Goal: Task Accomplishment & Management: Complete application form

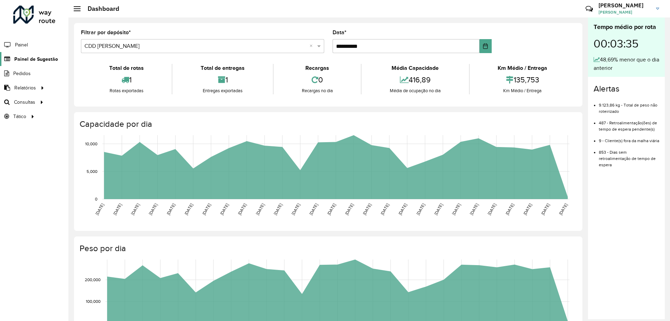
click at [27, 60] on span "Painel de Sugestão" at bounding box center [36, 58] width 44 height 7
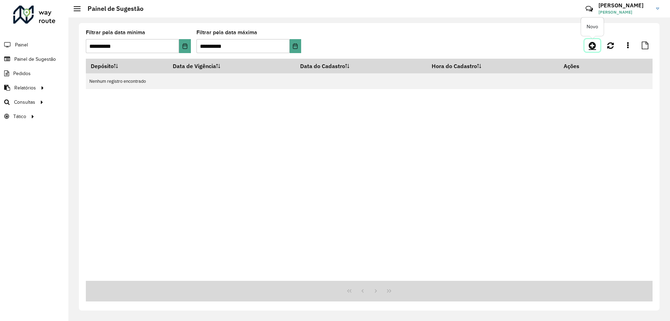
click at [593, 48] on icon at bounding box center [592, 45] width 7 height 8
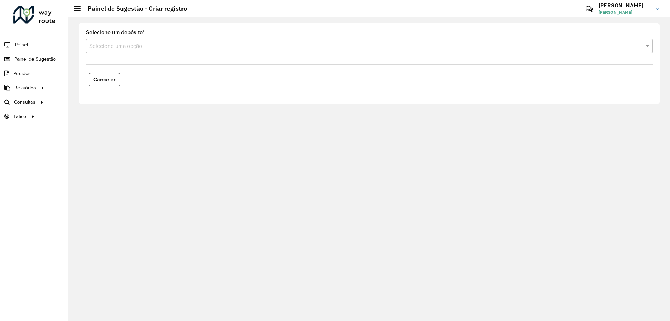
click at [169, 51] on div "Selecione uma opção" at bounding box center [369, 46] width 567 height 14
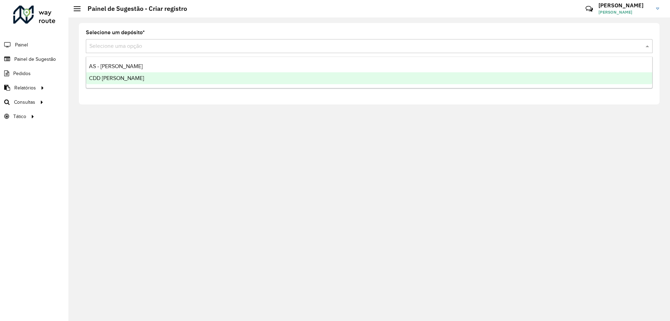
click at [157, 74] on div "CDD [PERSON_NAME]" at bounding box center [369, 78] width 566 height 12
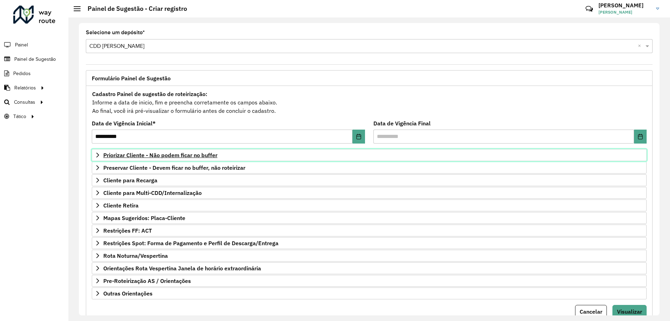
click at [177, 155] on span "Priorizar Cliente - Não podem ficar no buffer" at bounding box center [160, 155] width 114 height 6
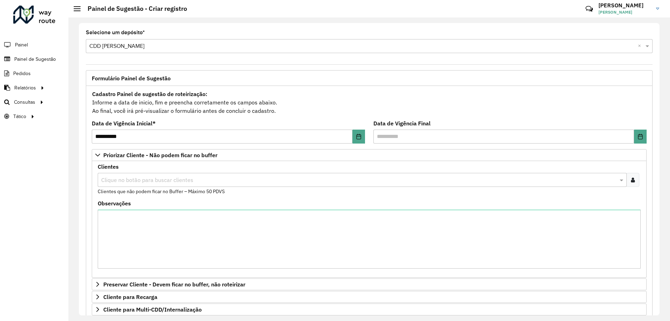
click at [633, 177] on div at bounding box center [633, 180] width 13 height 14
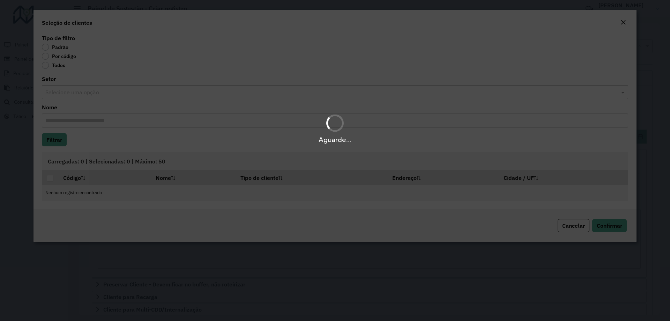
click at [66, 58] on body "**********" at bounding box center [335, 160] width 670 height 321
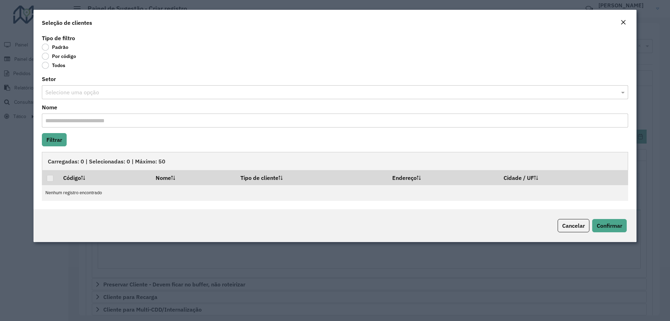
click at [66, 58] on label "Por código" at bounding box center [59, 56] width 34 height 7
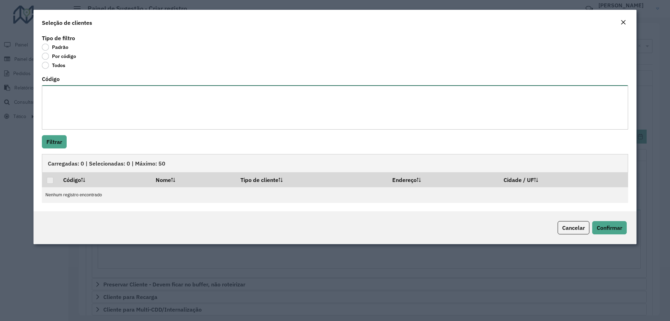
click at [81, 94] on textarea "Código" at bounding box center [335, 107] width 586 height 44
paste textarea "**** **** **** **** **** **** **** **** **** **** **** ***** ***** ***** ***** …"
type textarea "**** **** **** **** **** **** **** **** **** **** **** ***** ***** ***** ***** …"
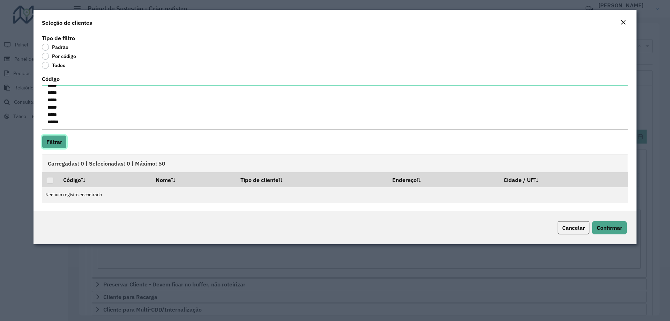
click at [63, 140] on button "Filtrar" at bounding box center [54, 141] width 25 height 13
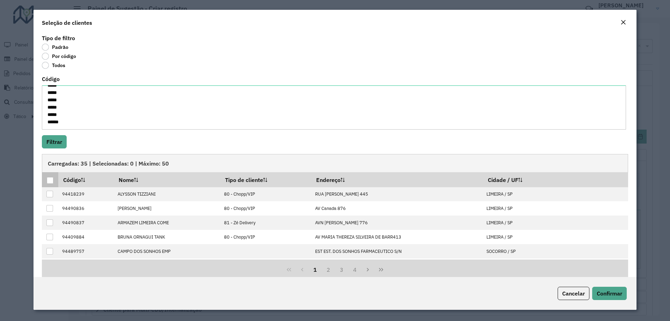
click at [51, 179] on div at bounding box center [50, 180] width 7 height 7
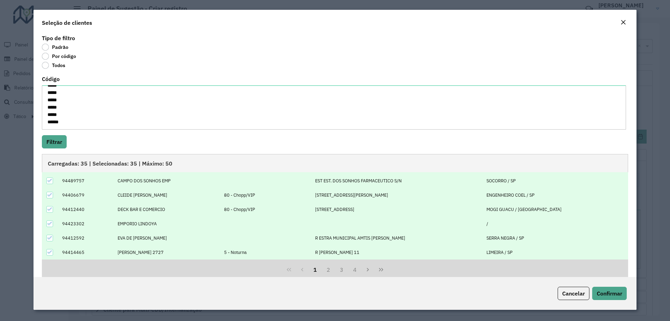
scroll to position [12, 0]
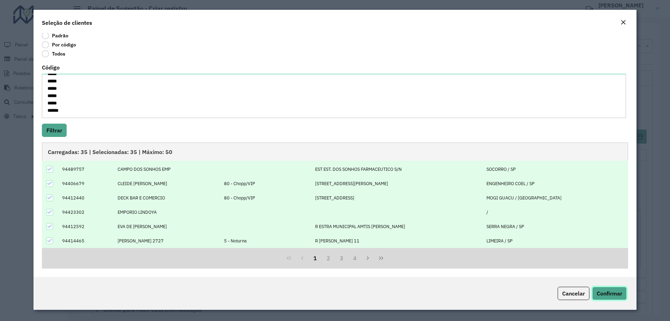
click at [612, 289] on button "Confirmar" at bounding box center [609, 293] width 35 height 13
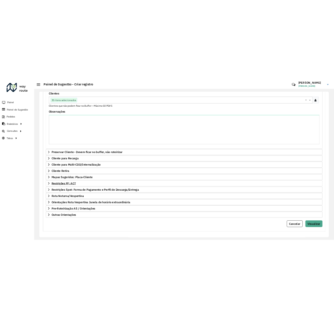
scroll to position [144, 0]
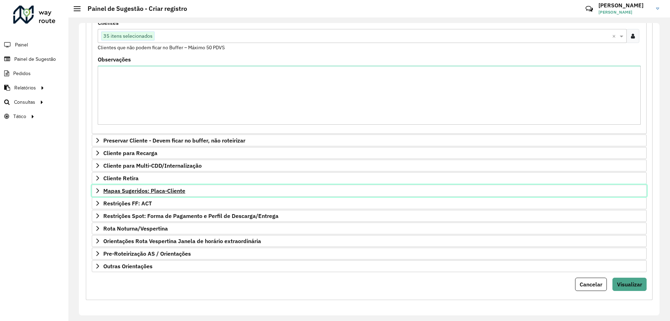
click at [146, 192] on span "Mapas Sugeridos: Placa-Cliente" at bounding box center [144, 191] width 82 height 6
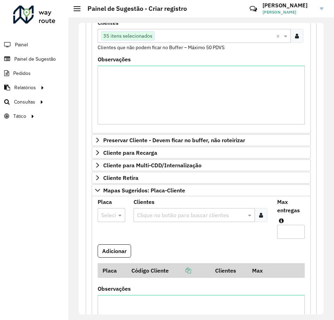
click at [109, 213] on div at bounding box center [112, 215] width 28 height 9
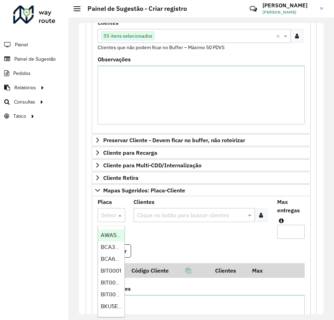
paste input "*******"
type input "*******"
click at [111, 234] on span "DMV6D01" at bounding box center [113, 235] width 24 height 6
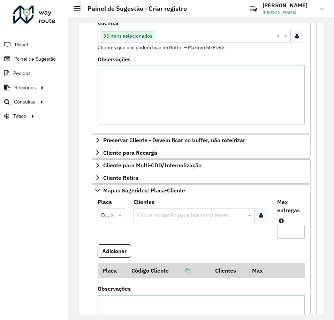
click at [261, 216] on icon at bounding box center [261, 216] width 4 height 6
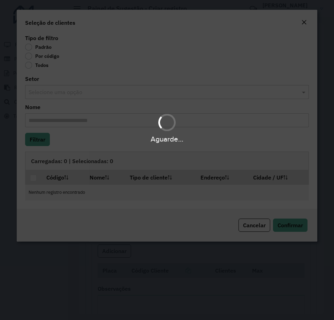
click at [27, 50] on div "Aguarde..." at bounding box center [167, 160] width 334 height 320
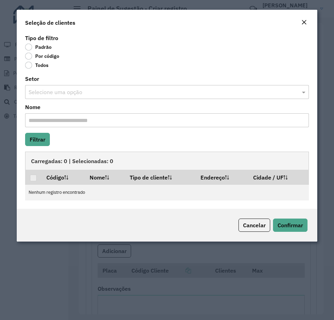
click at [29, 56] on label "Por código" at bounding box center [42, 56] width 34 height 7
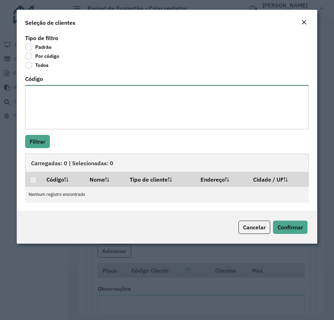
click at [41, 117] on textarea "Código" at bounding box center [167, 107] width 284 height 44
paste textarea "*****"
type textarea "*****"
click at [38, 140] on button "Filtrar" at bounding box center [37, 141] width 25 height 13
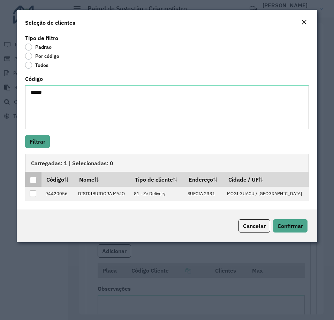
click at [35, 182] on div at bounding box center [33, 180] width 7 height 7
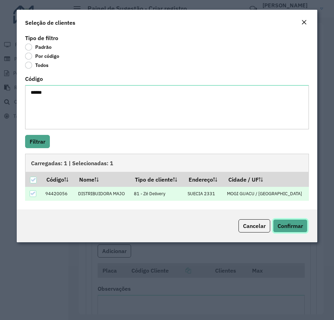
click at [284, 228] on span "Confirmar" at bounding box center [290, 226] width 25 height 7
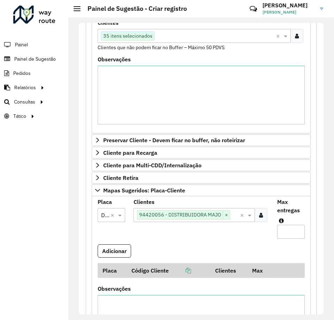
click at [286, 230] on input "Max entregas" at bounding box center [291, 232] width 28 height 14
type input "*"
click at [103, 251] on button "Adicionar" at bounding box center [115, 251] width 34 height 13
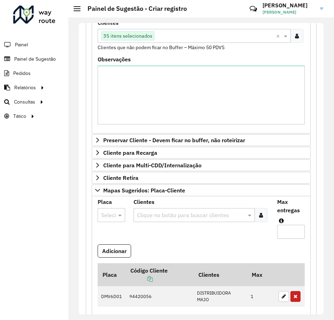
click at [106, 214] on input "text" at bounding box center [104, 216] width 6 height 8
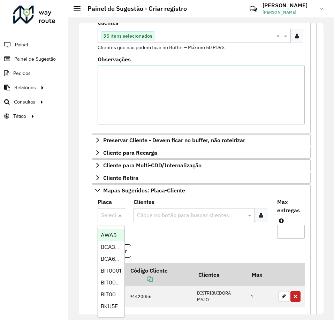
paste input "*******"
type input "*******"
click at [111, 237] on span "FMG1J19" at bounding box center [111, 235] width 21 height 6
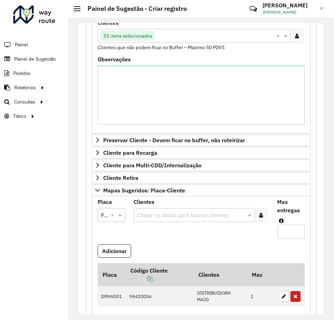
click at [264, 215] on div at bounding box center [261, 215] width 13 height 14
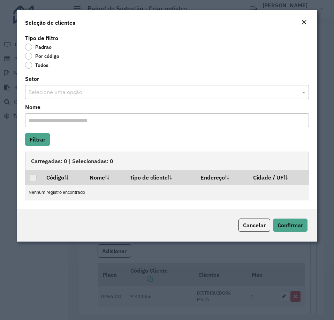
click at [40, 54] on label "Por código" at bounding box center [42, 56] width 34 height 7
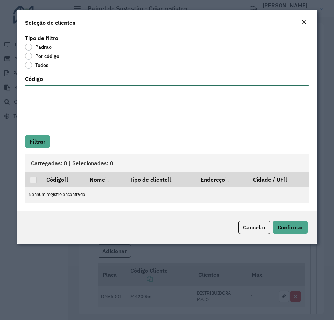
click at [42, 91] on textarea "Código" at bounding box center [167, 107] width 284 height 44
paste textarea "**** **** ****"
type textarea "**** **** ****"
click at [38, 144] on button "Filtrar" at bounding box center [37, 141] width 25 height 13
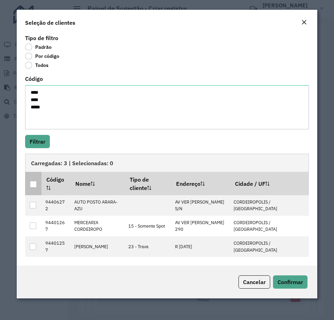
click at [36, 181] on div at bounding box center [33, 184] width 7 height 7
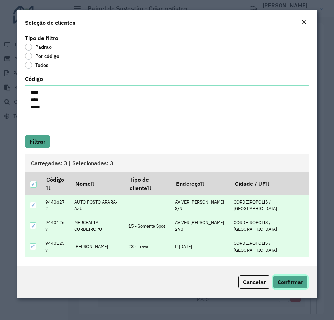
click at [292, 279] on span "Confirmar" at bounding box center [290, 282] width 25 height 7
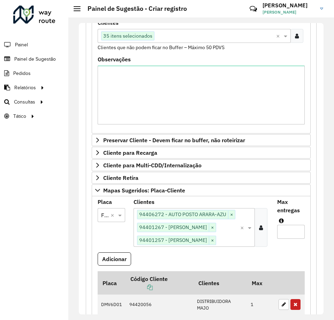
click at [285, 229] on input "Max entregas" at bounding box center [291, 232] width 28 height 14
type input "*"
click at [124, 256] on button "Adicionar" at bounding box center [115, 259] width 34 height 13
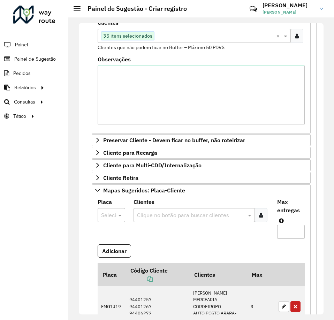
click at [111, 217] on div at bounding box center [112, 215] width 28 height 9
type input "****"
click at [111, 238] on div "FMM8H65" at bounding box center [111, 236] width 27 height 12
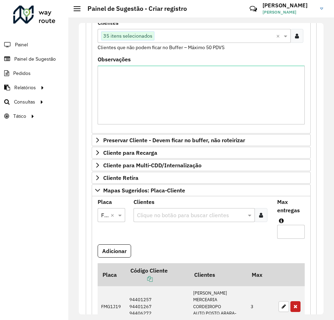
click at [259, 217] on icon at bounding box center [261, 216] width 4 height 6
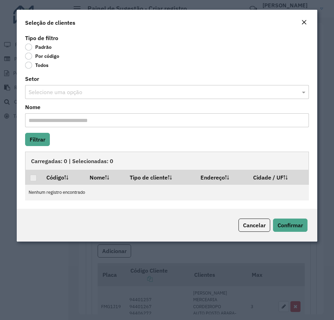
click at [30, 54] on label "Por código" at bounding box center [42, 56] width 34 height 7
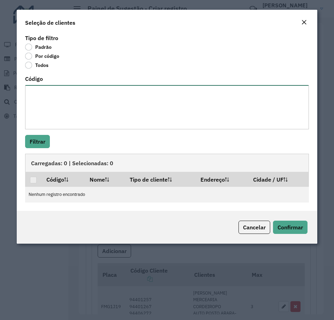
click at [43, 114] on textarea "Código" at bounding box center [167, 107] width 284 height 44
paste textarea "*****"
type textarea "*****"
click at [37, 143] on button "Filtrar" at bounding box center [37, 141] width 25 height 13
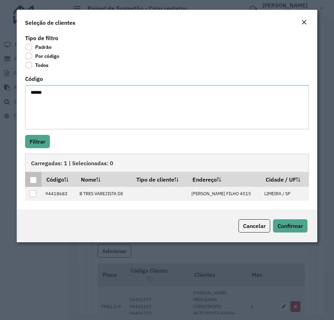
click at [33, 182] on div at bounding box center [33, 180] width 7 height 7
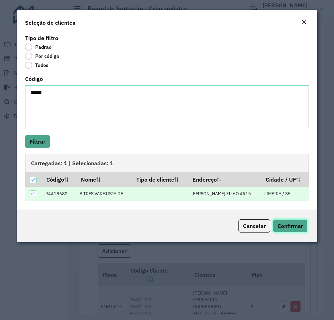
click at [291, 227] on span "Confirmar" at bounding box center [290, 226] width 25 height 7
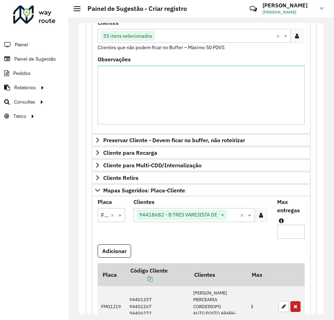
click at [285, 232] on input "Max entregas" at bounding box center [291, 232] width 28 height 14
type input "*"
click at [117, 249] on button "Adicionar" at bounding box center [115, 251] width 34 height 13
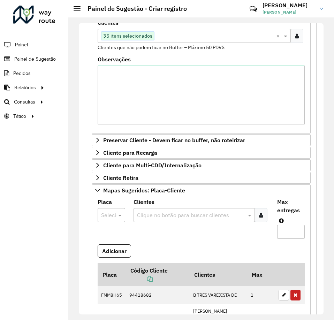
click at [110, 216] on div at bounding box center [112, 215] width 28 height 9
type input "***"
click at [111, 235] on span "RHT5F12" at bounding box center [112, 235] width 22 height 6
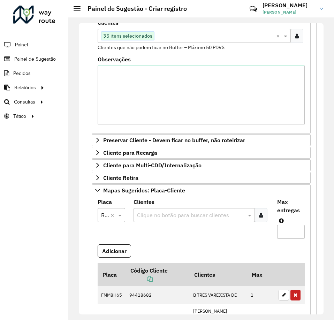
click at [257, 214] on div at bounding box center [261, 215] width 13 height 14
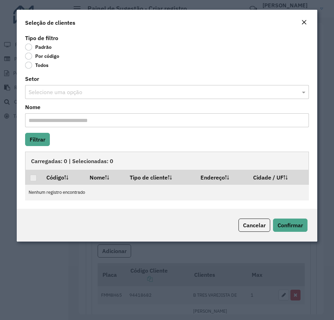
click at [39, 54] on label "Por código" at bounding box center [42, 56] width 34 height 7
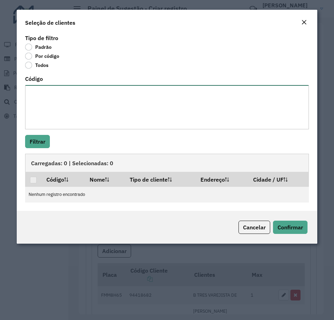
click at [37, 97] on textarea "Código" at bounding box center [167, 107] width 284 height 44
paste textarea "**** ***** ***** *****"
type textarea "**** ***** ***** *****"
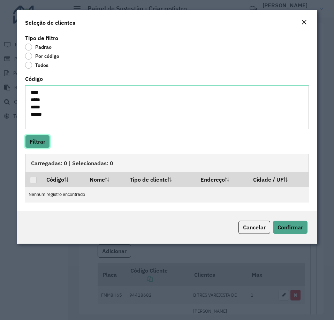
click at [42, 142] on button "Filtrar" at bounding box center [37, 141] width 25 height 13
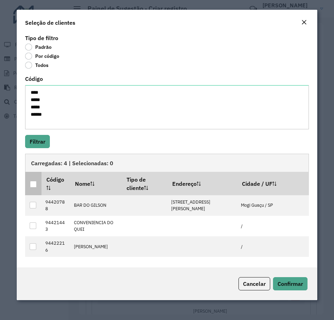
click at [34, 187] on div at bounding box center [33, 184] width 7 height 7
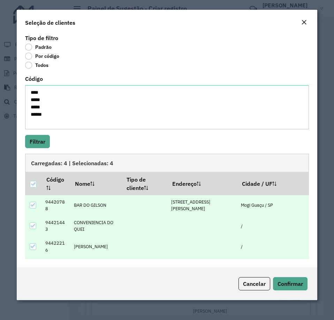
scroll to position [12, 0]
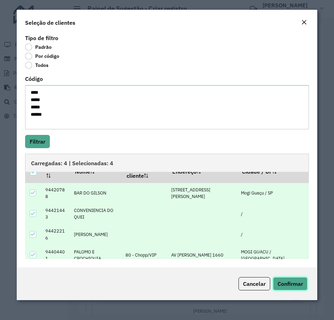
click at [286, 285] on span "Confirmar" at bounding box center [290, 284] width 25 height 7
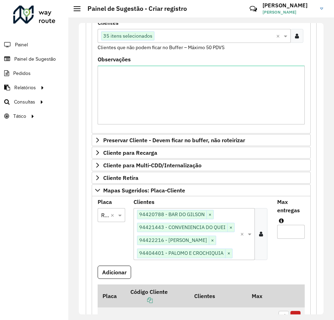
type input "*"
click at [277, 239] on input "*" at bounding box center [291, 232] width 28 height 14
type input "*"
click at [109, 279] on button "Adicionar" at bounding box center [115, 272] width 34 height 13
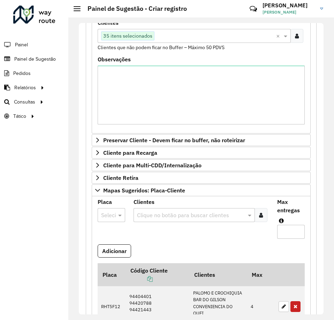
click at [109, 220] on div "Selecione uma opção" at bounding box center [112, 215] width 28 height 14
type input "***"
click at [111, 233] on span "RHT5F68" at bounding box center [112, 235] width 23 height 6
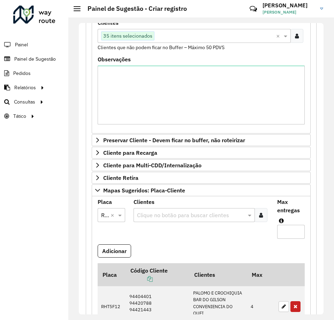
click at [261, 215] on icon at bounding box center [261, 216] width 4 height 6
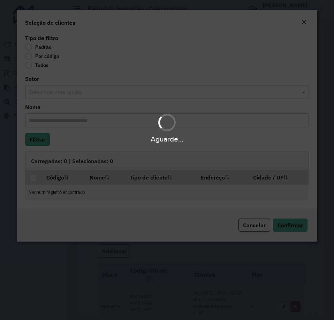
click at [29, 56] on div "Aguarde..." at bounding box center [167, 160] width 334 height 320
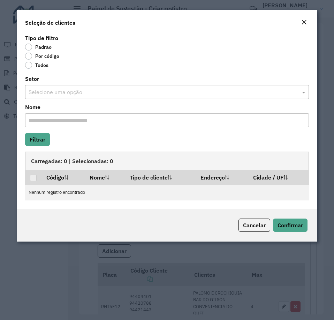
click at [29, 57] on label "Por código" at bounding box center [42, 56] width 34 height 7
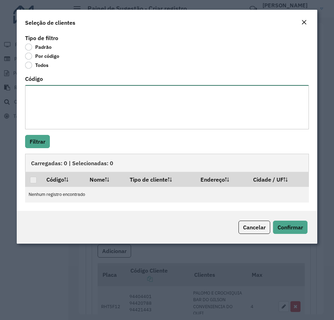
click at [55, 124] on textarea "Código" at bounding box center [167, 107] width 284 height 44
paste textarea "*** **** *****"
type textarea "*** **** *****"
click at [42, 141] on button "Filtrar" at bounding box center [37, 141] width 25 height 13
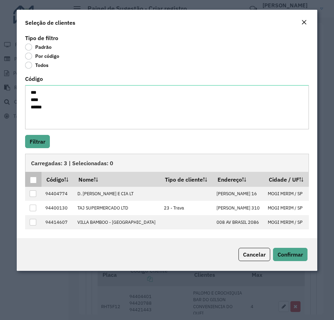
click at [30, 182] on div at bounding box center [33, 180] width 7 height 7
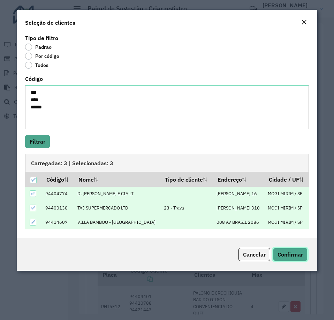
click at [285, 254] on span "Confirmar" at bounding box center [290, 254] width 25 height 7
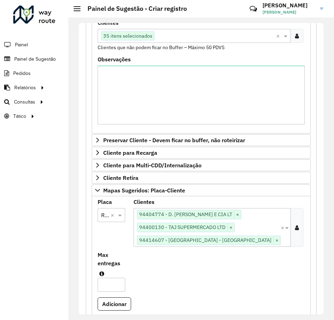
click at [125, 278] on input "Max entregas" at bounding box center [112, 285] width 28 height 14
type input "*"
click at [120, 298] on button "Adicionar" at bounding box center [115, 304] width 34 height 13
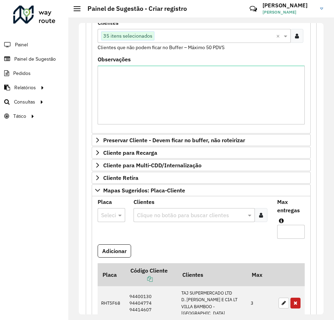
click at [110, 217] on div at bounding box center [112, 215] width 28 height 9
type input "***"
click at [111, 247] on span "RHT7E33" at bounding box center [112, 247] width 23 height 6
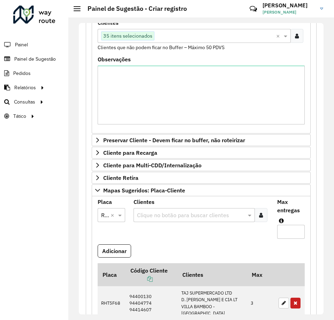
click at [262, 217] on div at bounding box center [261, 215] width 13 height 14
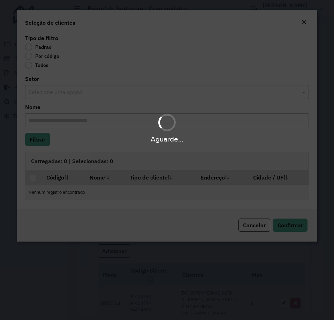
click at [27, 58] on div "Aguarde..." at bounding box center [167, 160] width 334 height 320
click at [31, 58] on div "Aguarde..." at bounding box center [167, 160] width 334 height 320
click at [29, 54] on div "Aguarde..." at bounding box center [167, 160] width 334 height 320
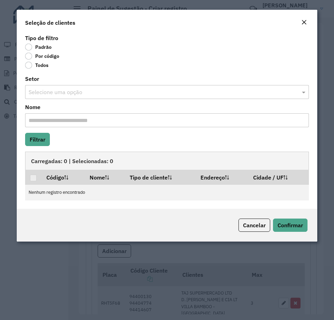
click at [27, 56] on label "Por código" at bounding box center [42, 56] width 34 height 7
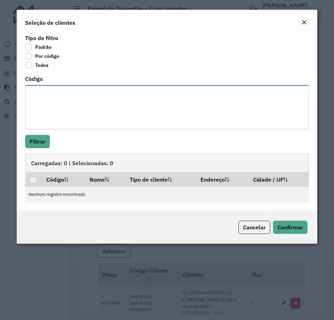
click at [48, 92] on textarea "Código" at bounding box center [167, 107] width 284 height 44
paste textarea "***** ***** **** **** *****"
type textarea "***** ***** **** **** *****"
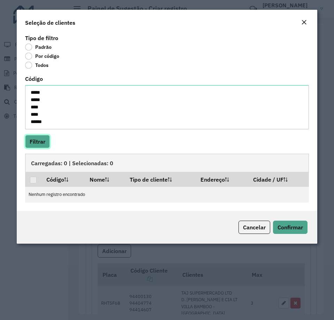
click at [44, 142] on button "Filtrar" at bounding box center [37, 141] width 25 height 13
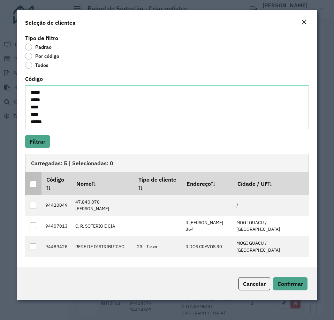
click at [35, 183] on div at bounding box center [33, 184] width 7 height 7
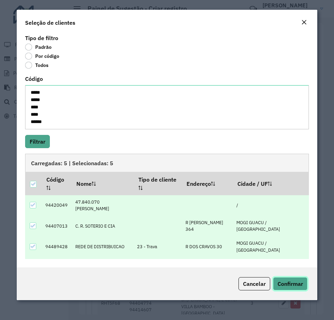
click at [284, 283] on span "Confirmar" at bounding box center [290, 284] width 25 height 7
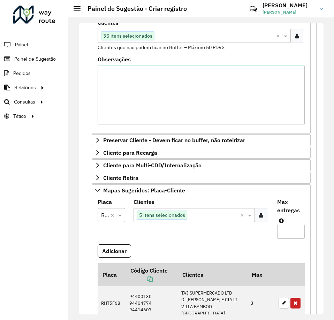
click at [283, 230] on input "Max entregas" at bounding box center [291, 232] width 28 height 14
type input "*"
click at [105, 253] on button "Adicionar" at bounding box center [115, 251] width 34 height 13
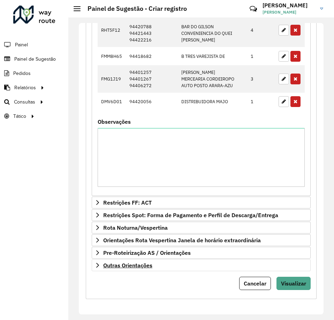
scroll to position [499, 0]
click at [293, 285] on span "Visualizar" at bounding box center [293, 283] width 25 height 7
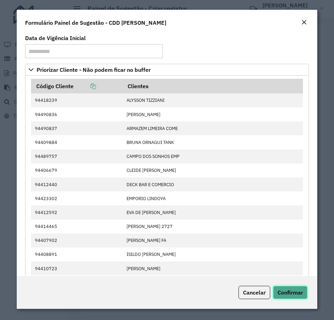
click at [288, 293] on span "Confirmar" at bounding box center [290, 292] width 25 height 7
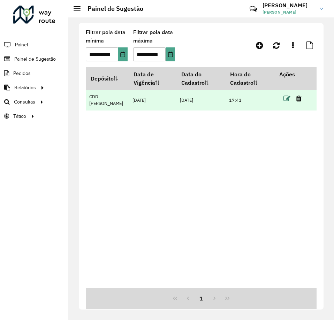
click at [288, 100] on icon at bounding box center [287, 98] width 7 height 7
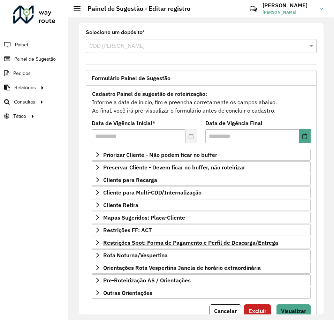
scroll to position [28, 0]
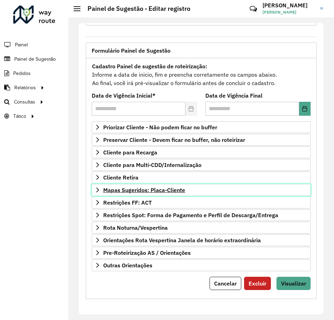
click at [137, 194] on link "Mapas Sugeridos: Placa-Cliente" at bounding box center [201, 190] width 219 height 12
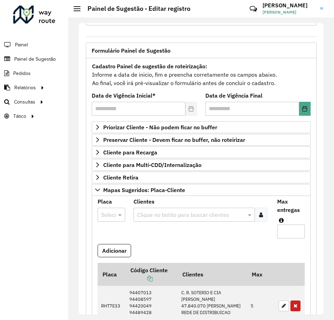
click at [109, 213] on div at bounding box center [112, 214] width 28 height 9
type input "***"
click at [104, 239] on div "RHT5F26" at bounding box center [111, 235] width 27 height 12
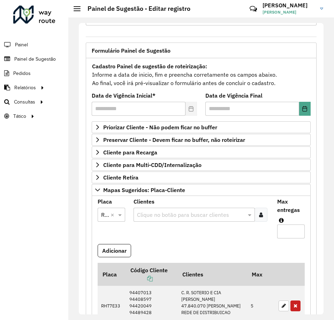
click at [261, 216] on icon at bounding box center [261, 215] width 4 height 6
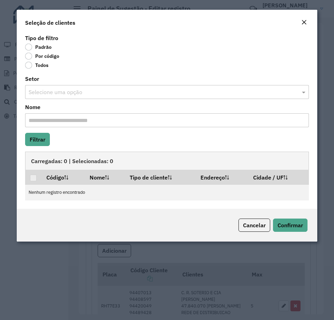
click at [30, 58] on label "Por código" at bounding box center [42, 56] width 34 height 7
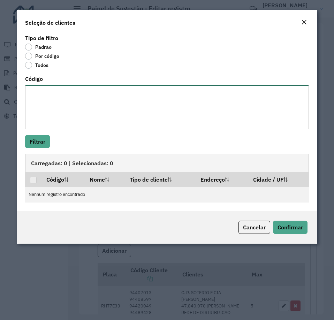
click at [35, 90] on textarea "Código" at bounding box center [167, 107] width 284 height 44
paste textarea "**** ***** **** ***** ***** ****"
type textarea "**** ***** **** ***** ***** ****"
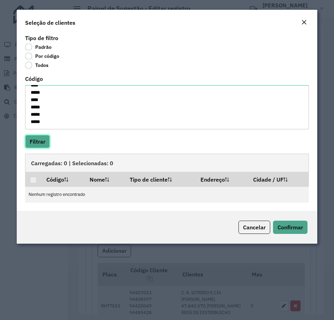
click at [40, 139] on button "Filtrar" at bounding box center [37, 141] width 25 height 13
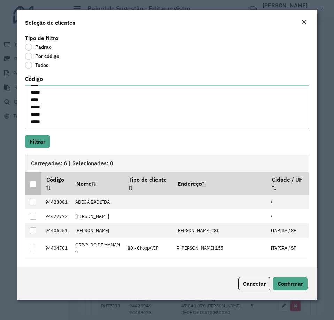
click at [35, 186] on div at bounding box center [33, 184] width 7 height 7
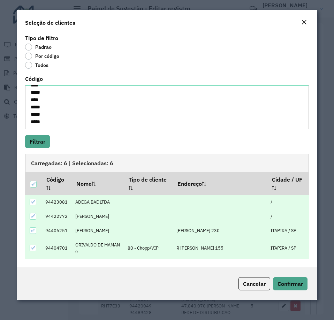
scroll to position [41, 0]
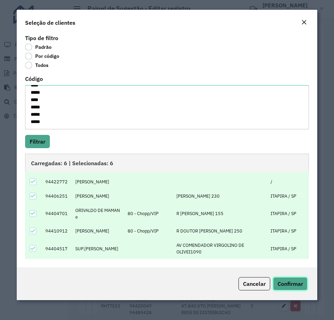
click at [281, 280] on button "Confirmar" at bounding box center [290, 283] width 35 height 13
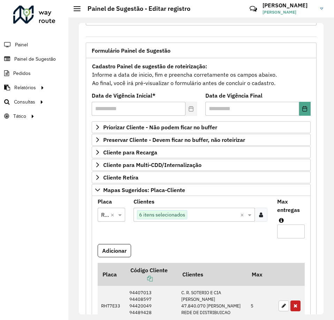
click at [288, 233] on input "Max entregas" at bounding box center [291, 232] width 28 height 14
type input "*"
click at [119, 253] on button "Adicionar" at bounding box center [115, 250] width 34 height 13
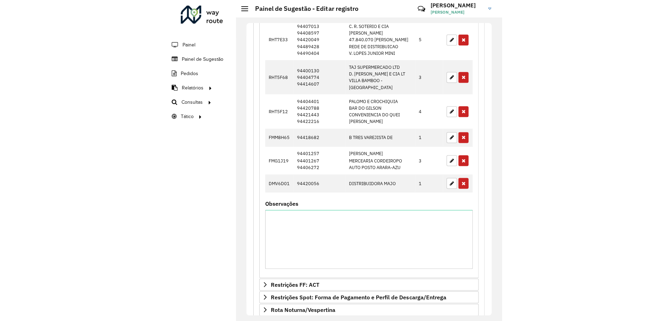
scroll to position [437, 0]
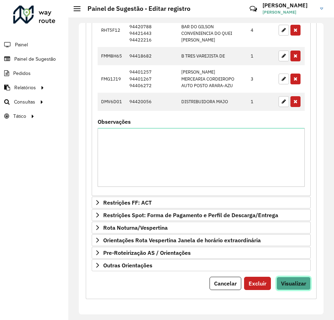
click at [282, 282] on span "Visualizar" at bounding box center [293, 283] width 25 height 7
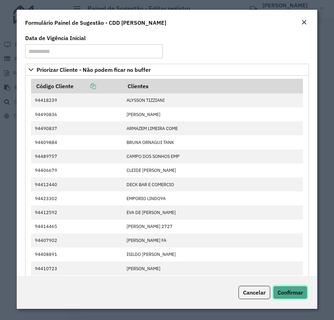
click at [284, 293] on span "Confirmar" at bounding box center [290, 292] width 25 height 7
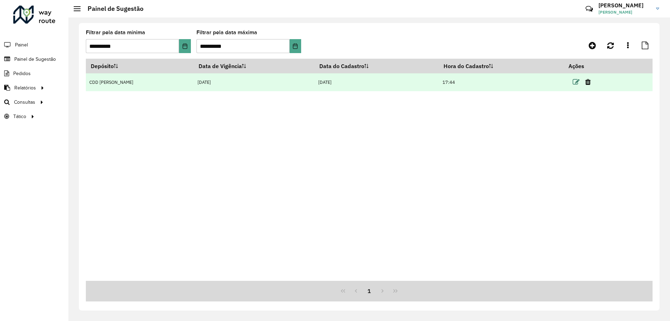
click at [573, 82] on icon at bounding box center [576, 82] width 7 height 7
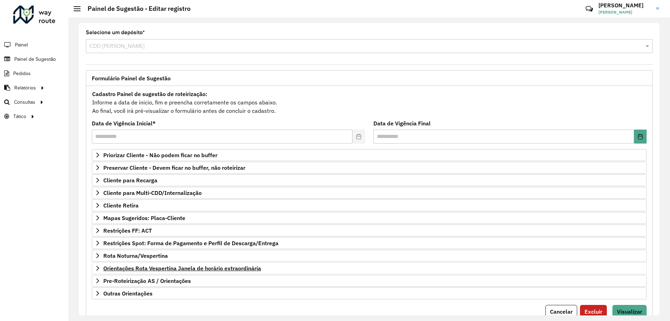
scroll to position [27, 0]
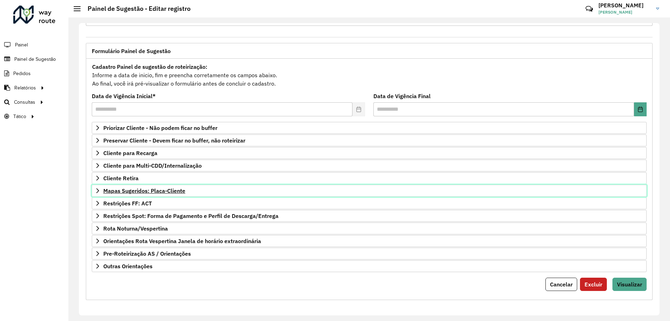
click at [170, 192] on span "Mapas Sugeridos: Placa-Cliente" at bounding box center [144, 191] width 82 height 6
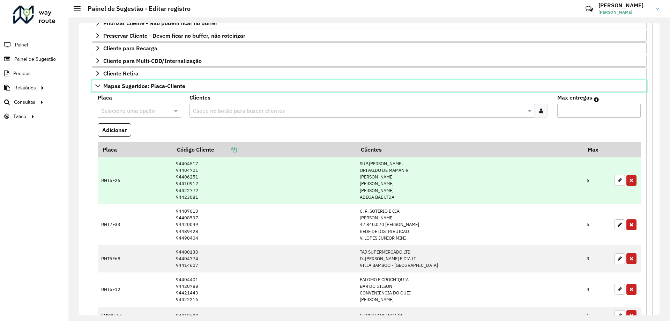
scroll to position [272, 0]
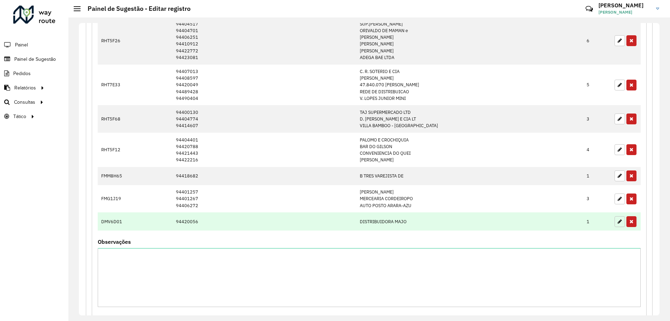
click at [618, 219] on icon "button" at bounding box center [620, 221] width 4 height 5
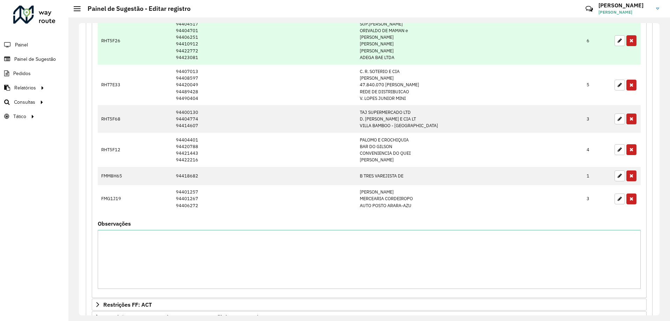
scroll to position [132, 0]
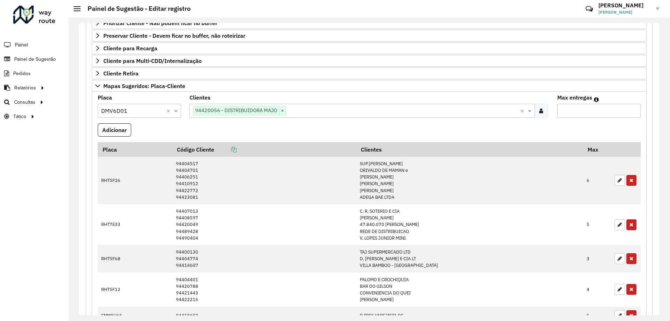
drag, startPoint x: 568, startPoint y: 109, endPoint x: 543, endPoint y: 111, distance: 25.5
click at [543, 111] on formly-group "Placa Selecione uma opção × DMV6D01 × Clientes Clique no botão para buscar clie…" at bounding box center [369, 264] width 551 height 339
type input "*"
click at [128, 125] on button "Adicionar" at bounding box center [115, 129] width 34 height 13
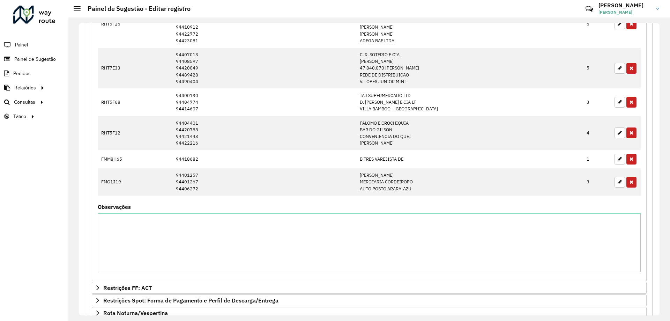
scroll to position [391, 0]
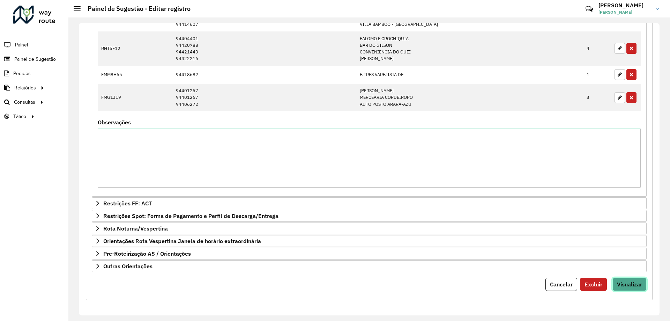
click at [626, 282] on span "Visualizar" at bounding box center [629, 284] width 25 height 7
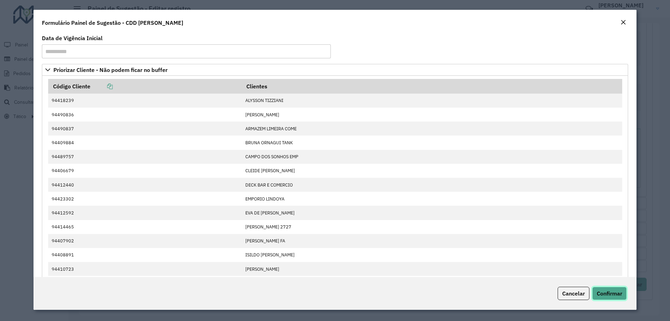
click at [617, 293] on span "Confirmar" at bounding box center [609, 293] width 25 height 7
